Goal: Information Seeking & Learning: Compare options

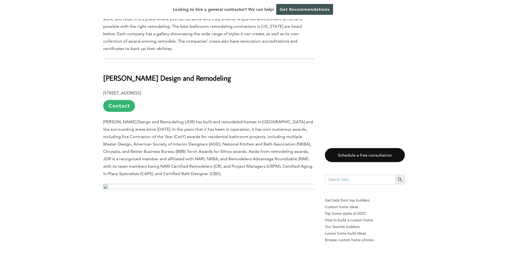
scroll to position [318, 0]
click at [168, 73] on b "[PERSON_NAME] Design and Remodeling" at bounding box center [167, 77] width 128 height 9
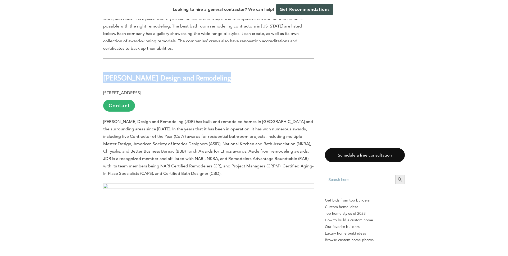
click at [168, 73] on b "[PERSON_NAME] Design and Remodeling" at bounding box center [167, 77] width 128 height 9
copy div "[PERSON_NAME] Design and Remodeling"
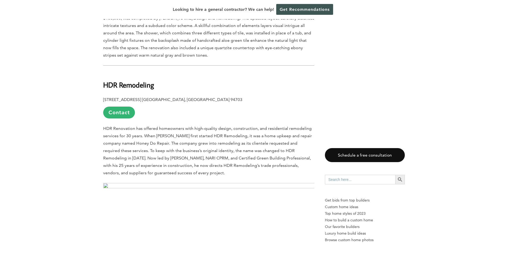
scroll to position [650, 0]
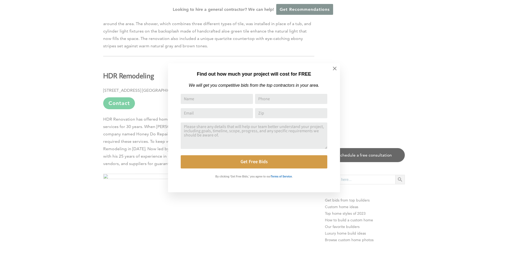
drag, startPoint x: 333, startPoint y: 68, endPoint x: 253, endPoint y: 68, distance: 80.4
click at [333, 68] on icon at bounding box center [335, 69] width 6 height 6
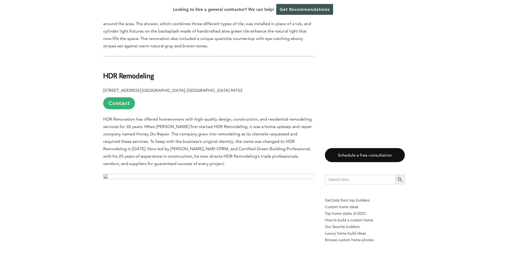
click at [141, 71] on b "HDR Remodeling" at bounding box center [128, 75] width 51 height 9
copy div "HDR Remodeling"
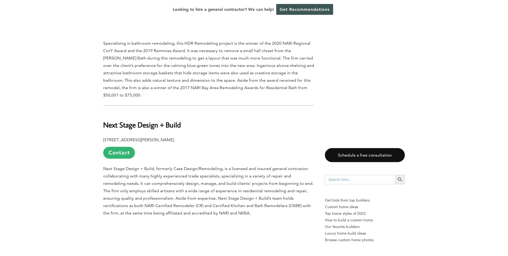
scroll to position [933, 0]
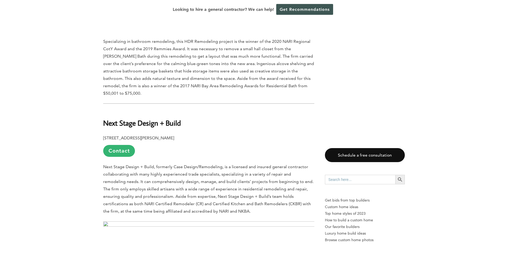
click at [131, 118] on b "Next Stage Design + Build" at bounding box center [142, 122] width 78 height 9
copy div "Next Stage Design + Build"
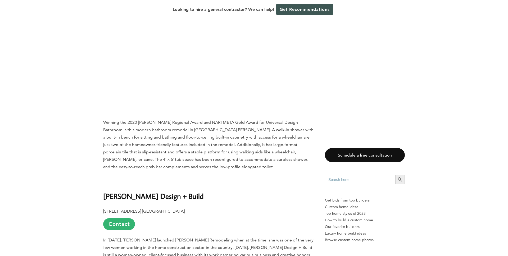
scroll to position [1236, 0]
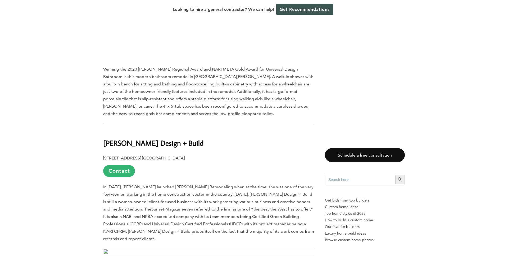
click at [139, 138] on b "[PERSON_NAME] Design + Build" at bounding box center [153, 142] width 100 height 9
copy div "[PERSON_NAME] Design + Build"
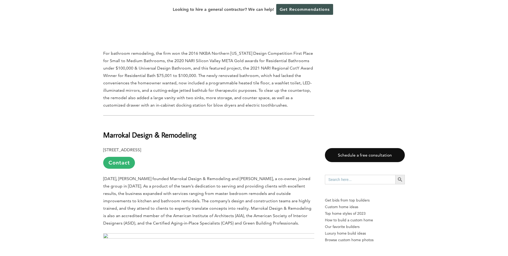
scroll to position [1601, 0]
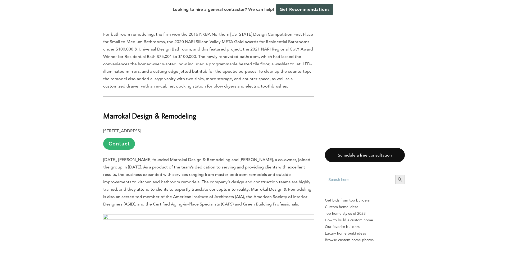
click at [159, 111] on b "Marrokal Design & Remodeling" at bounding box center [149, 115] width 93 height 9
copy div "Marrokal Design & Remodeling"
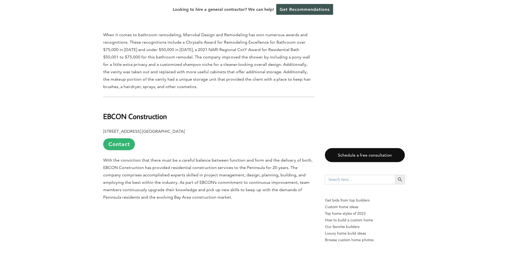
scroll to position [1932, 0]
click at [143, 111] on b "EBCON Construction" at bounding box center [135, 115] width 64 height 9
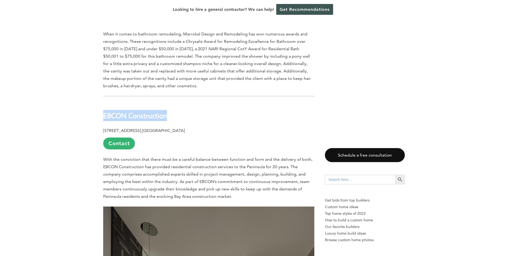
click at [143, 111] on b "EBCON Construction" at bounding box center [135, 115] width 64 height 9
copy div "EBCON Construction"
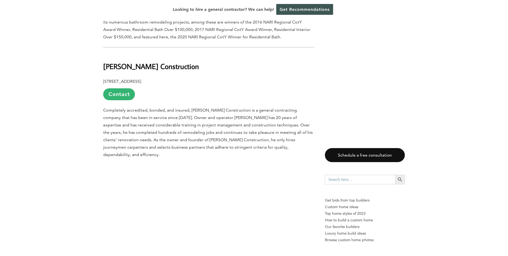
scroll to position [2453, 0]
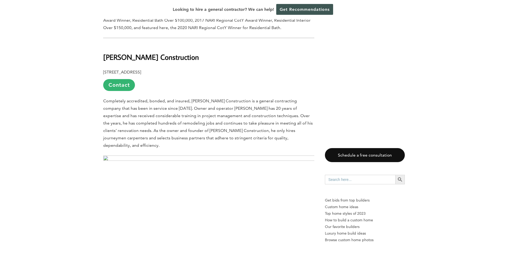
click at [150, 52] on b "[PERSON_NAME] Construction" at bounding box center [151, 56] width 96 height 9
copy div "[PERSON_NAME] Construction"
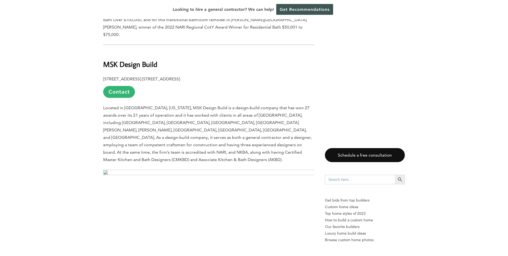
scroll to position [2767, 0]
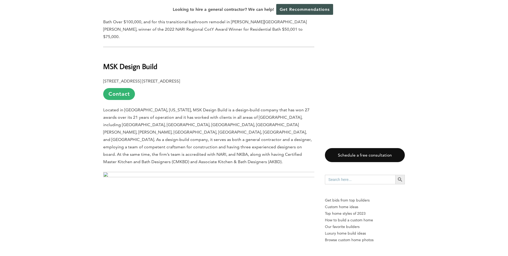
click at [128, 62] on b "MSK Design Build" at bounding box center [130, 66] width 54 height 9
copy div "MSK Design Build"
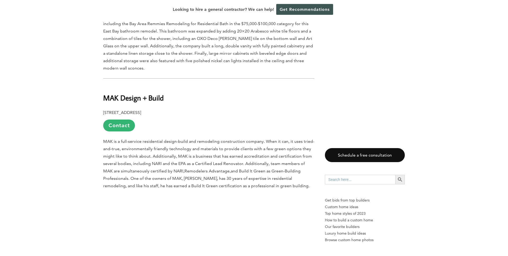
scroll to position [3087, 0]
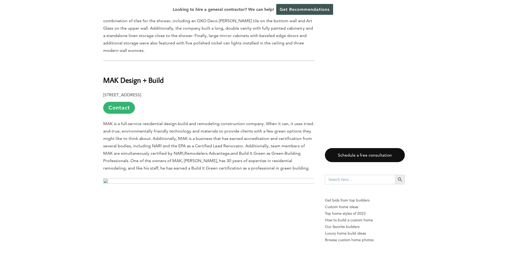
click at [118, 75] on b "MAK Design + Build" at bounding box center [133, 79] width 61 height 9
click at [122, 75] on b "MAK Design + Build" at bounding box center [133, 79] width 61 height 9
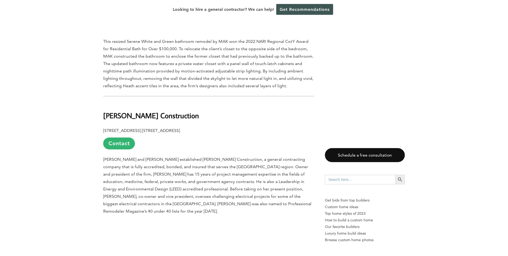
scroll to position [3377, 0]
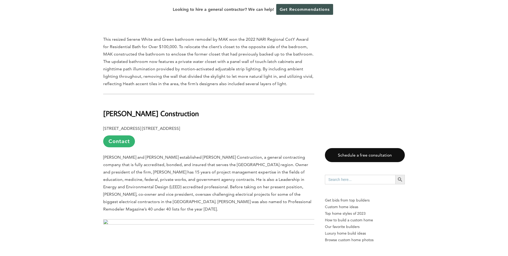
click at [146, 109] on b "[PERSON_NAME] Construction" at bounding box center [151, 113] width 96 height 9
copy div "[PERSON_NAME] Construction"
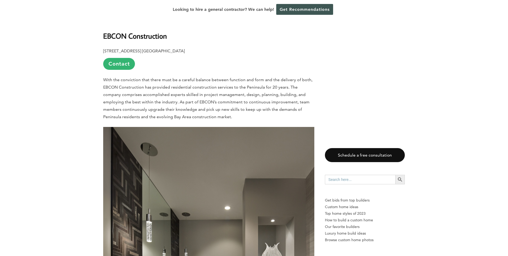
scroll to position [1998, 0]
